Goal: Information Seeking & Learning: Learn about a topic

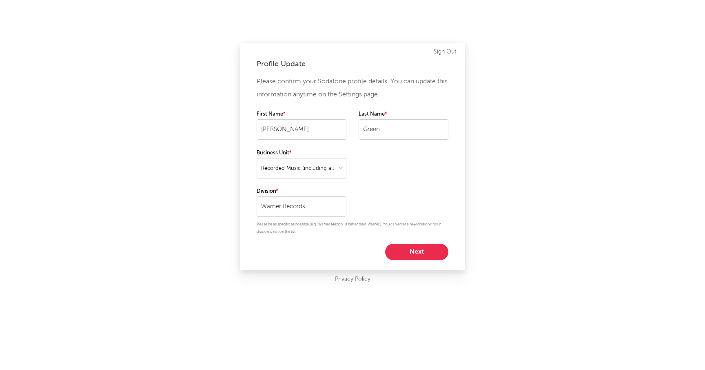
select select "recorded_music"
click at [407, 255] on button "Next" at bounding box center [416, 251] width 63 height 16
select select "other"
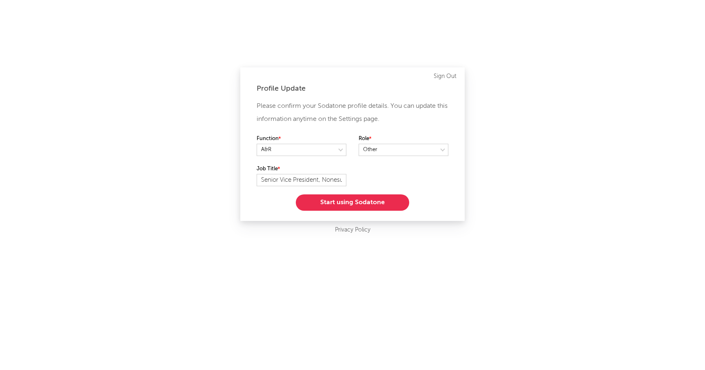
click at [338, 207] on button "Start using Sodatone" at bounding box center [352, 202] width 113 height 16
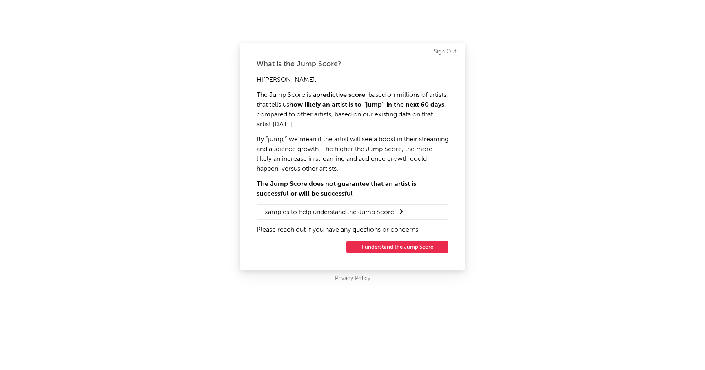
click at [415, 253] on div "What is the Jump Score? Hi [PERSON_NAME] , The Jump Score is a predictive score…" at bounding box center [352, 156] width 224 height 226
click at [407, 246] on button "I understand the Jump Score" at bounding box center [397, 247] width 102 height 12
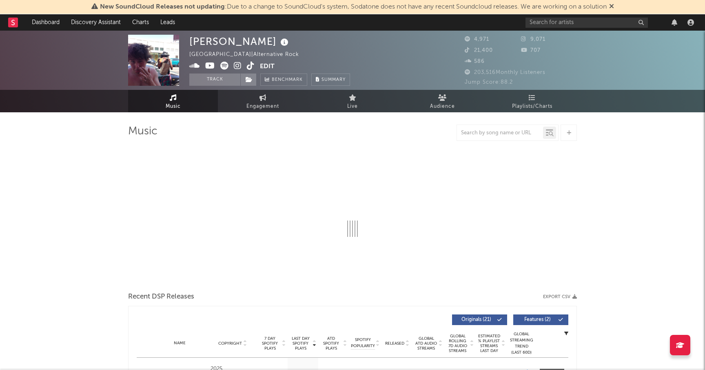
select select "6m"
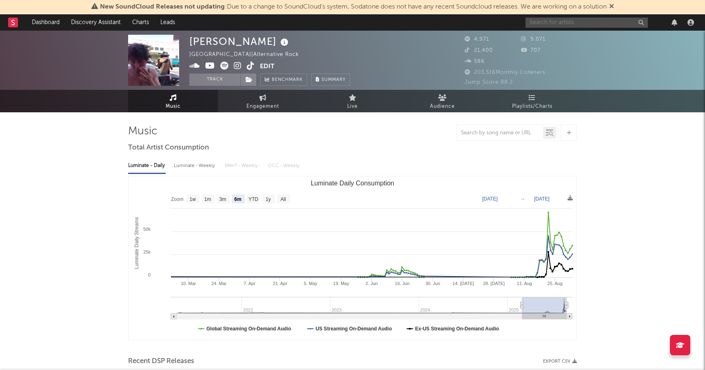
click at [553, 24] on input "text" at bounding box center [586, 23] width 122 height 10
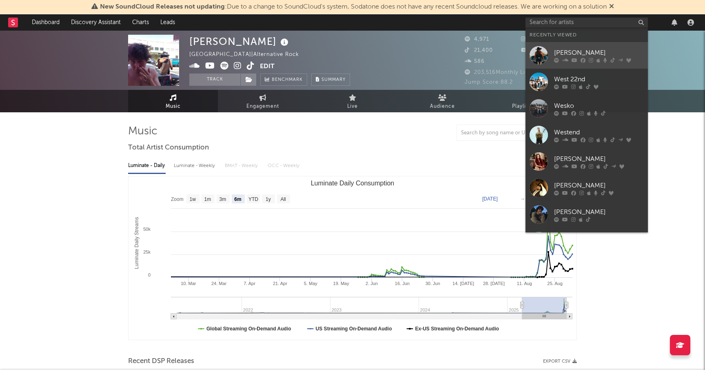
click at [565, 46] on link "[PERSON_NAME]" at bounding box center [586, 55] width 122 height 27
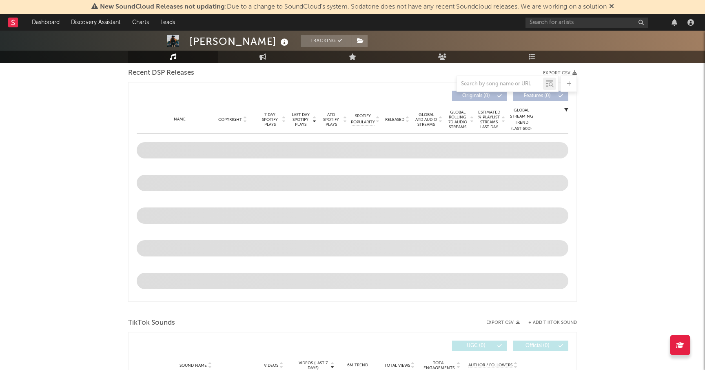
select select "6m"
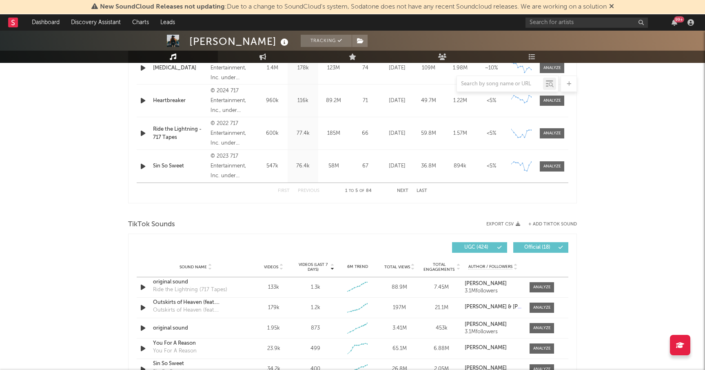
scroll to position [403, 0]
click at [538, 325] on div at bounding box center [542, 327] width 18 height 6
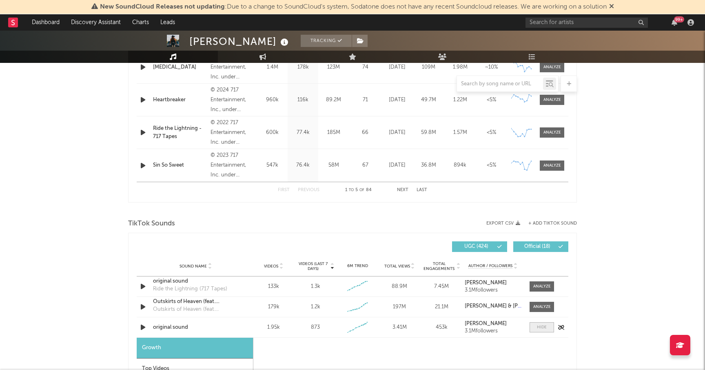
select select "1w"
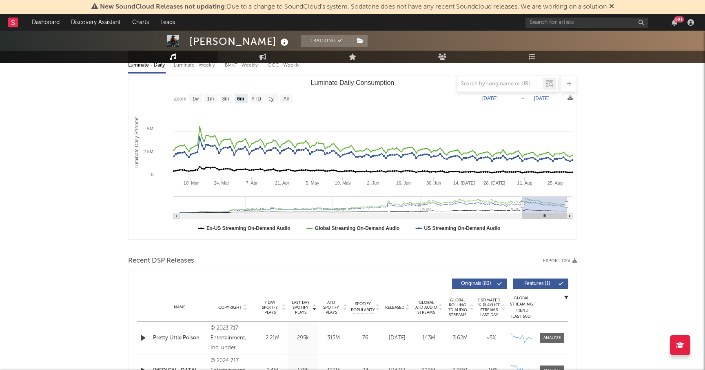
scroll to position [98, 0]
